Goal: Task Accomplishment & Management: Manage account settings

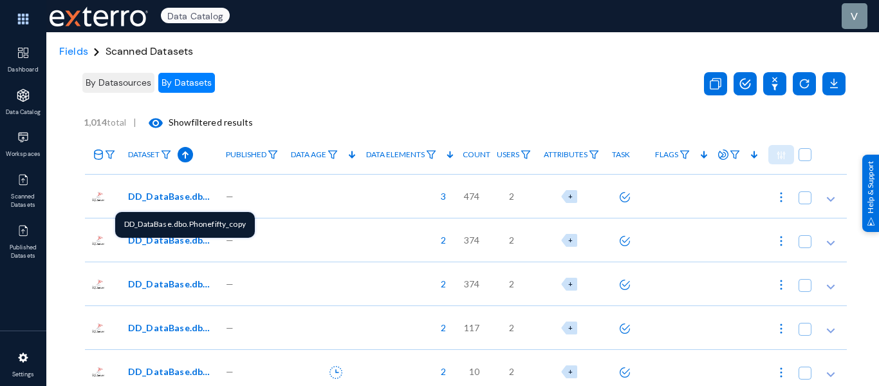
click at [179, 196] on span "DD_DataBase.dbo.Phonefifty_copy" at bounding box center [171, 196] width 87 height 14
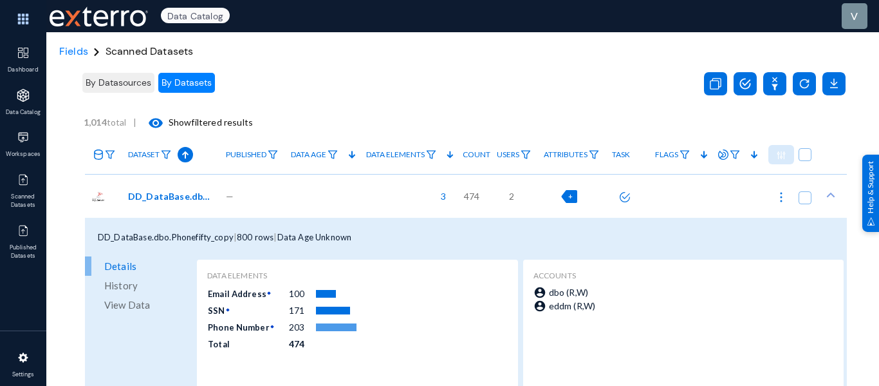
click at [568, 199] on span "+" at bounding box center [570, 196] width 5 height 8
checkbox input "true"
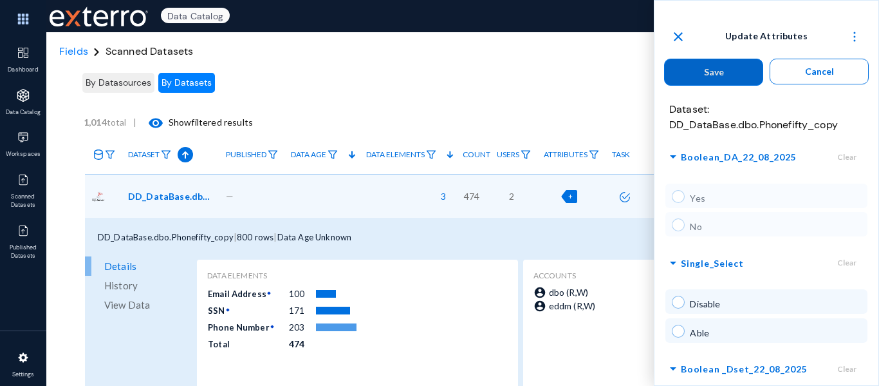
scroll to position [64, 0]
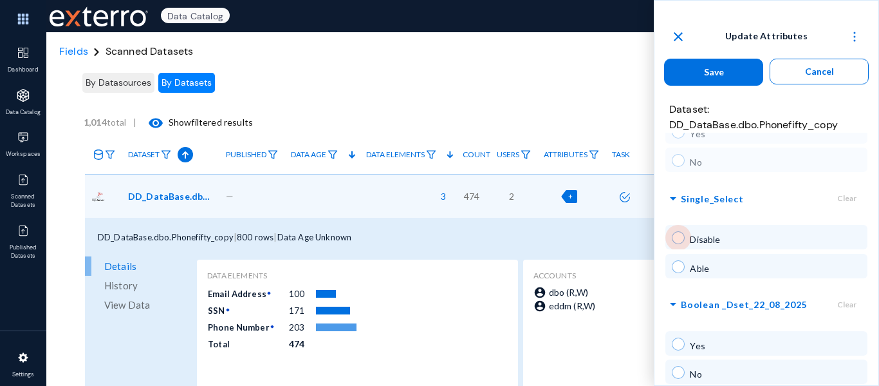
click at [678, 238] on span at bounding box center [678, 237] width 13 height 13
radio input "true"
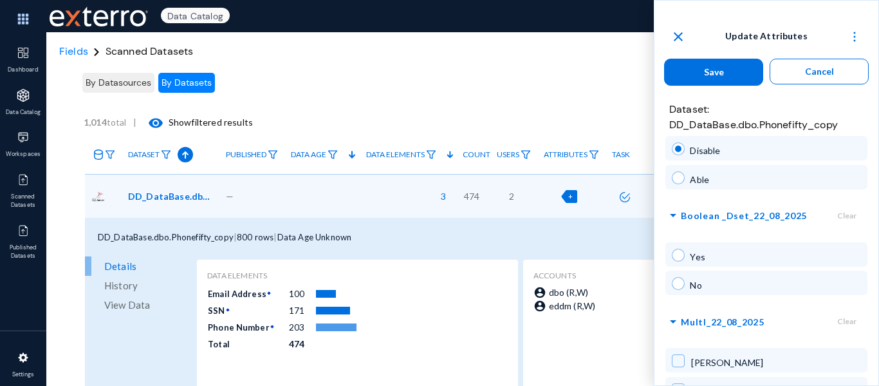
scroll to position [193, 0]
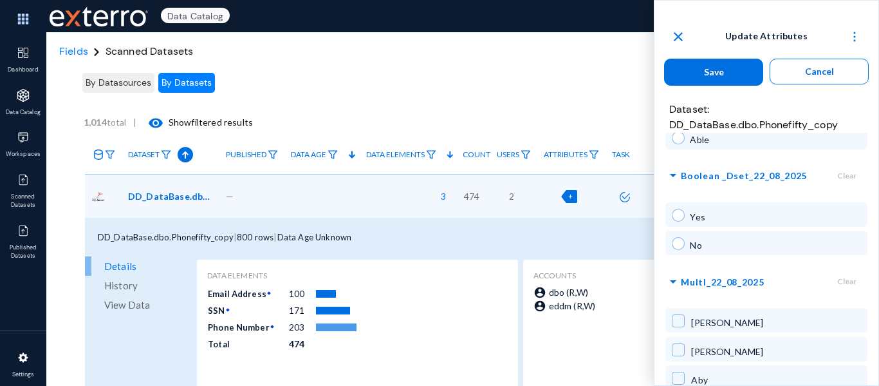
click at [679, 218] on span at bounding box center [678, 215] width 13 height 13
radio input "true"
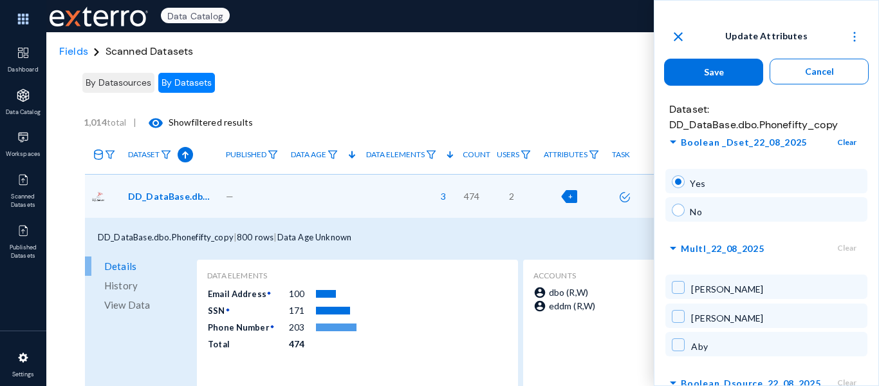
scroll to position [257, 0]
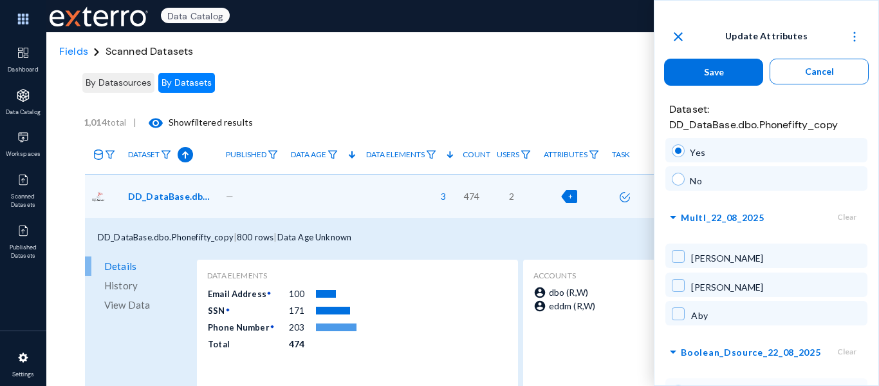
click at [675, 312] on span at bounding box center [678, 313] width 13 height 13
checkbox input "true"
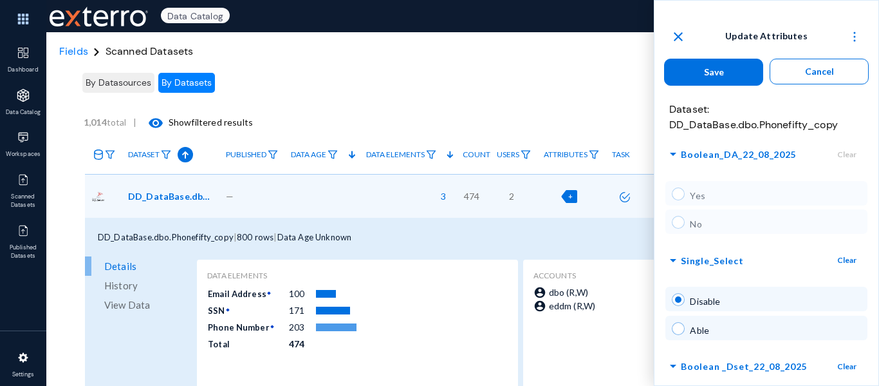
scroll to position [0, 0]
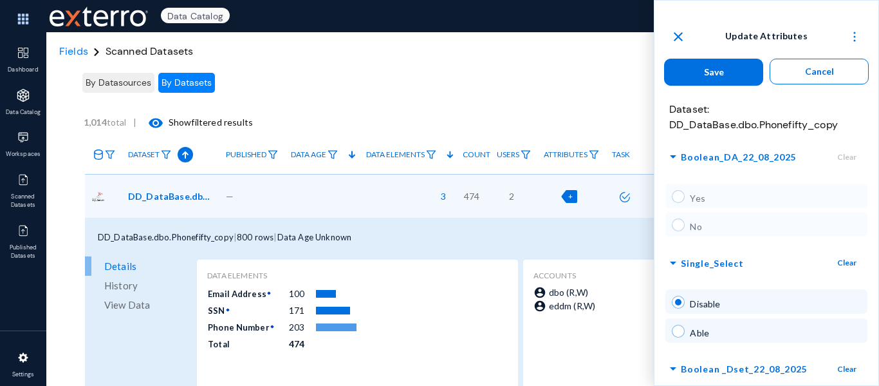
click at [705, 81] on button "Save" at bounding box center [713, 72] width 99 height 27
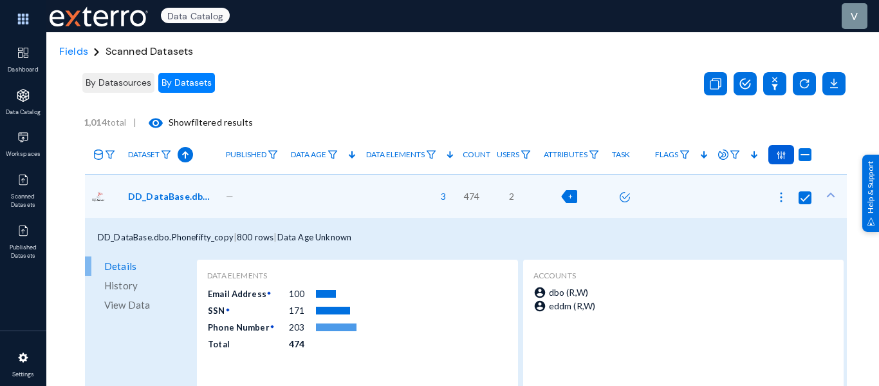
radio input "false"
checkbox input "false"
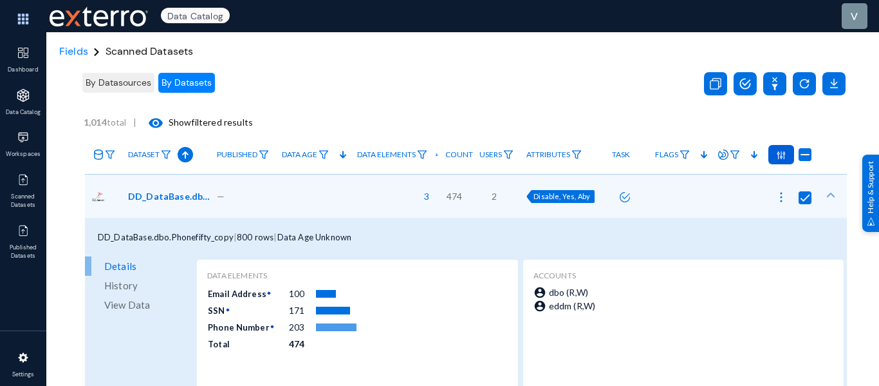
click at [776, 197] on img at bounding box center [781, 197] width 13 height 13
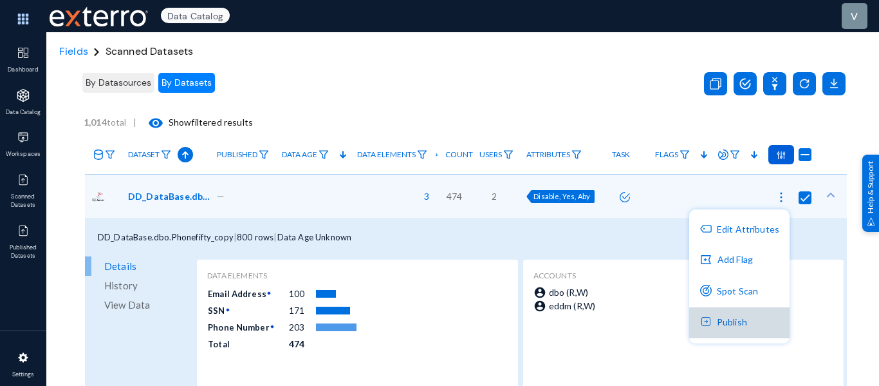
click at [740, 317] on button "Publish" at bounding box center [739, 322] width 100 height 31
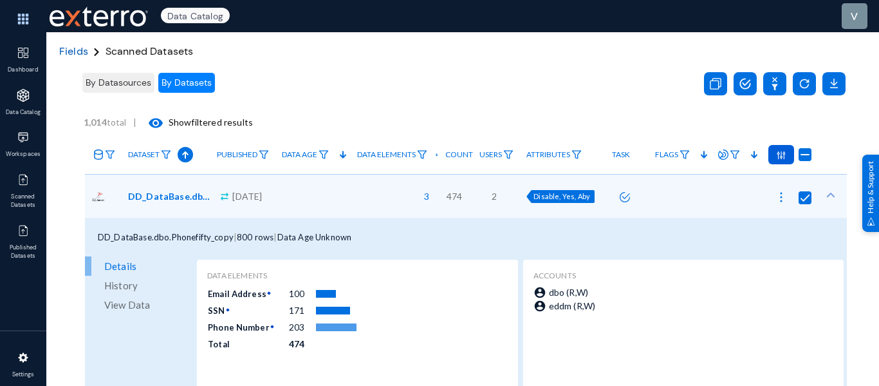
click at [70, 49] on span "Fields" at bounding box center [73, 51] width 29 height 14
